Goal: Purchase product/service

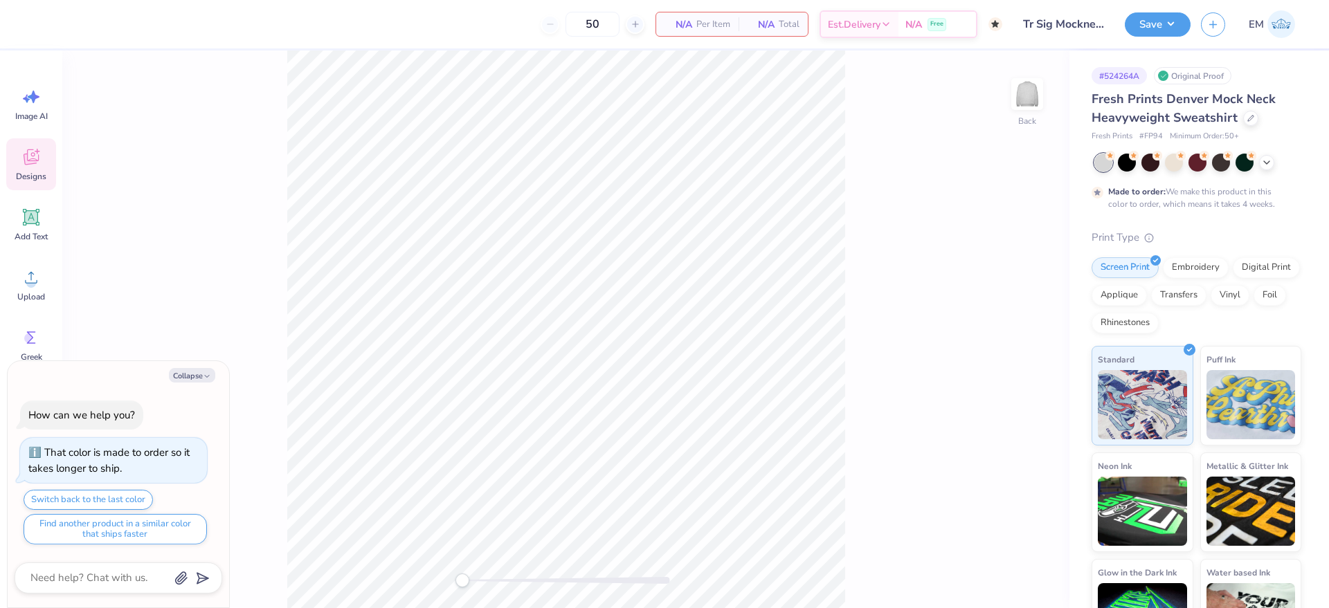
click at [35, 159] on icon at bounding box center [31, 158] width 15 height 16
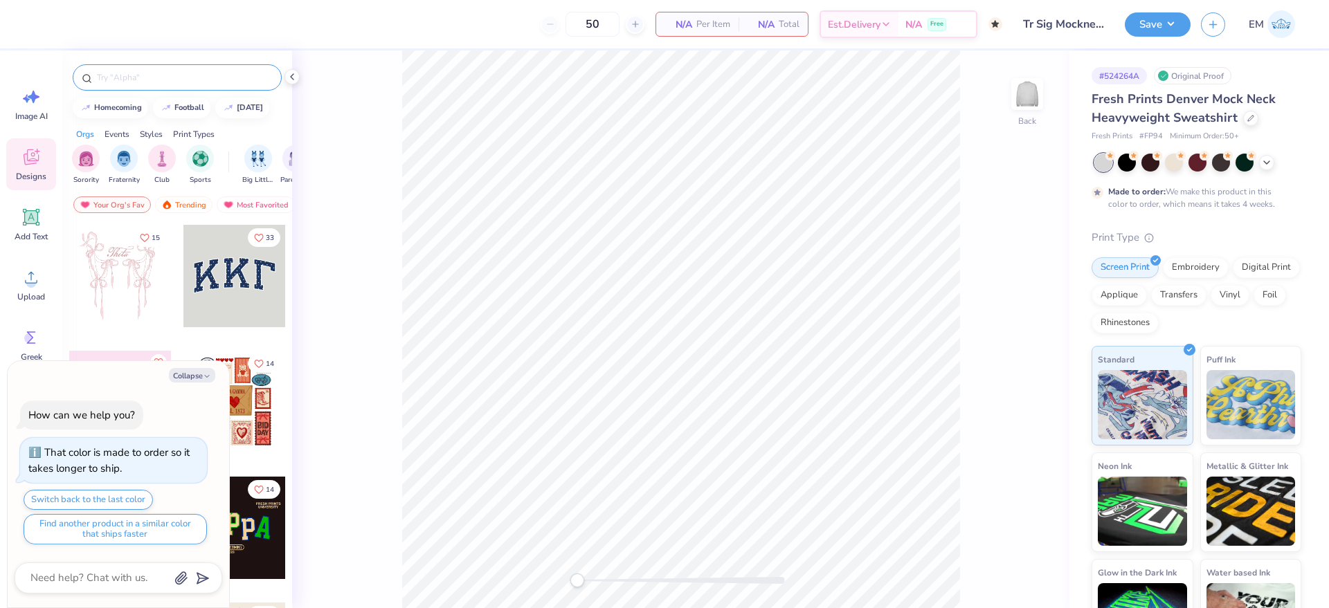
click at [188, 65] on div at bounding box center [177, 77] width 209 height 26
click at [178, 83] on input "text" at bounding box center [184, 78] width 177 height 14
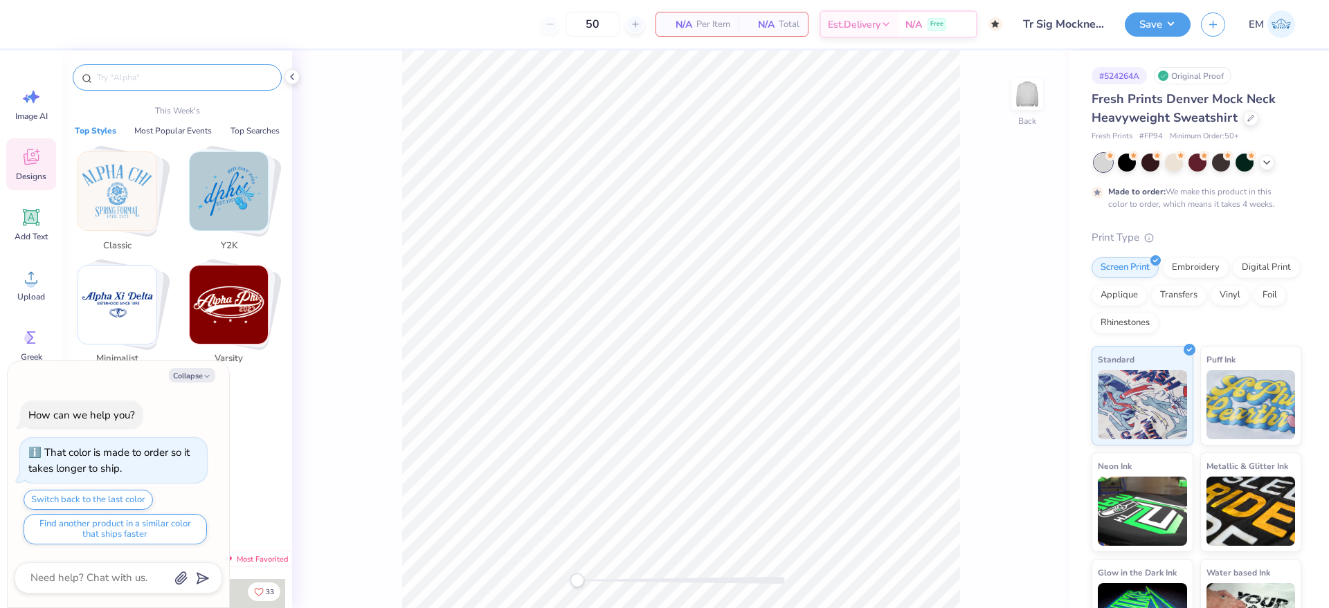
type textarea "x"
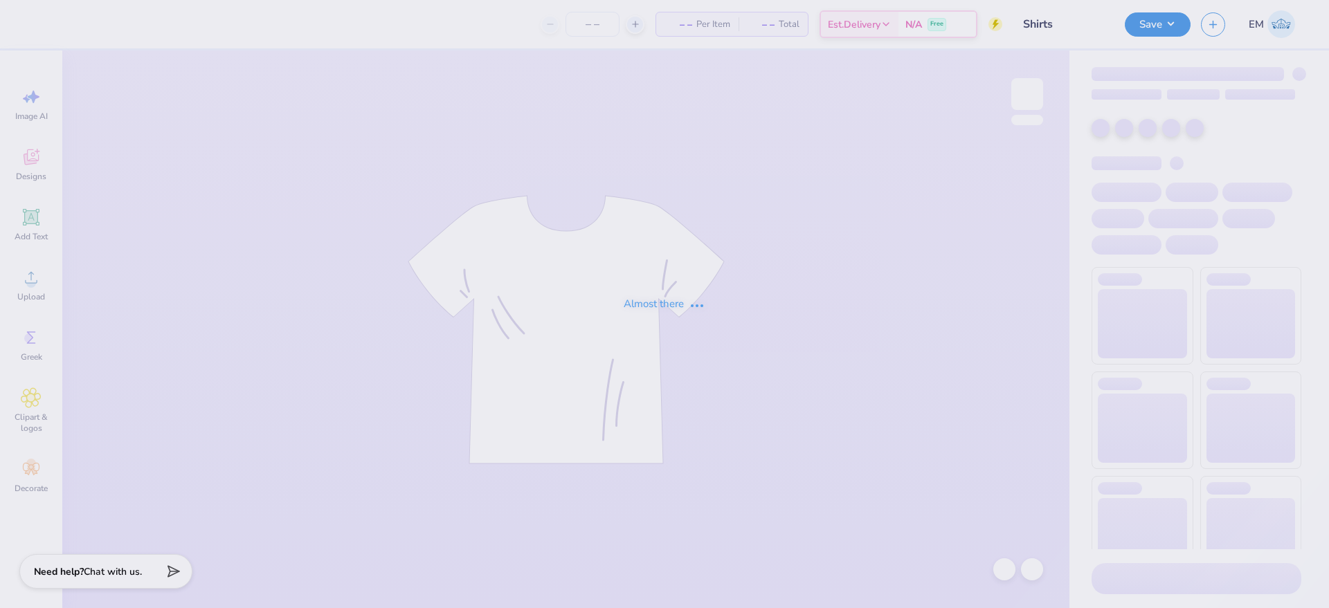
type input "35"
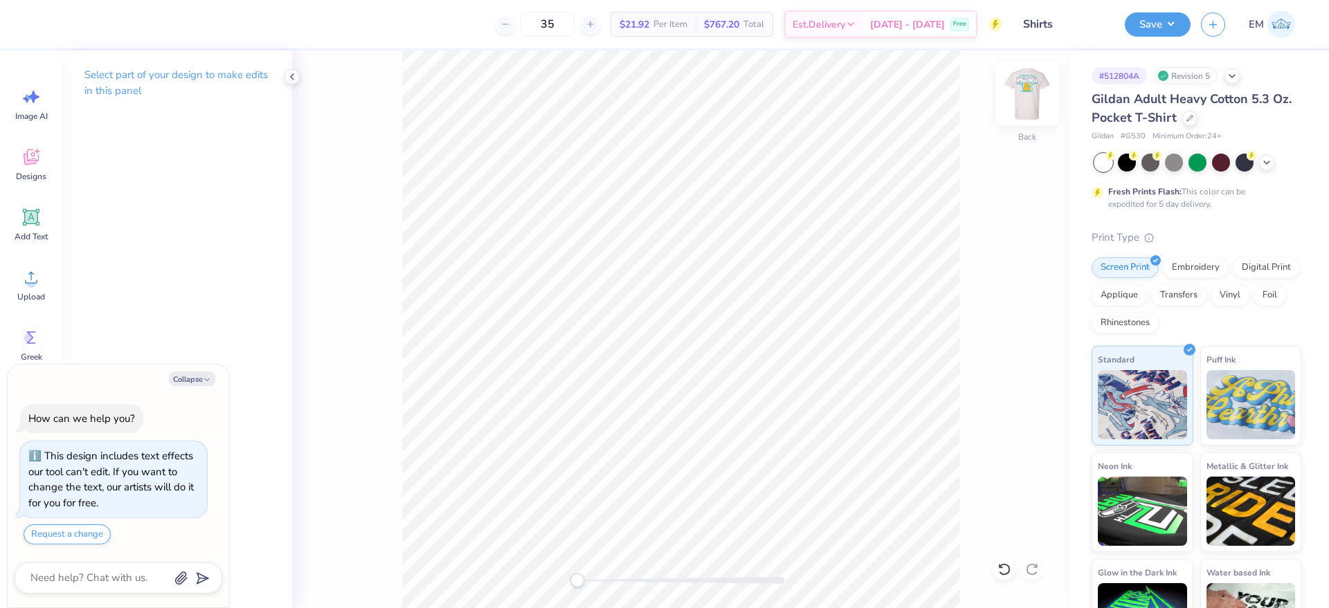
click at [1019, 97] on img at bounding box center [1027, 93] width 55 height 55
click at [1033, 107] on img at bounding box center [1027, 93] width 55 height 55
type textarea "x"
